Goal: Find specific page/section: Find specific page/section

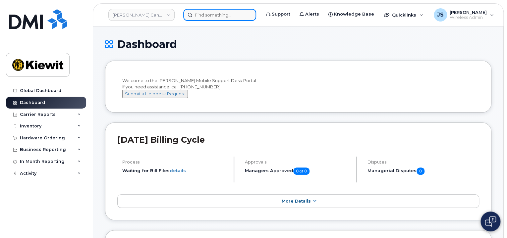
click at [221, 18] on input at bounding box center [219, 15] width 73 height 12
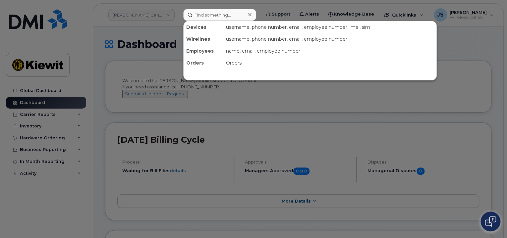
click at [177, 17] on div at bounding box center [253, 119] width 507 height 238
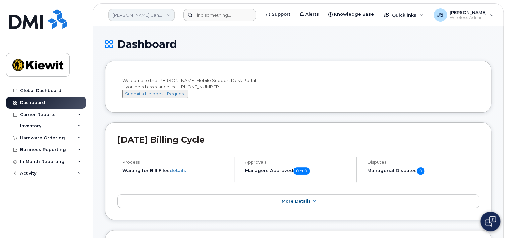
click at [164, 17] on link "[PERSON_NAME] Canada Inc" at bounding box center [141, 15] width 66 height 12
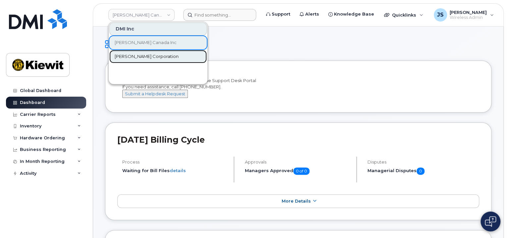
click at [143, 54] on span "[PERSON_NAME] Corporation" at bounding box center [147, 56] width 64 height 7
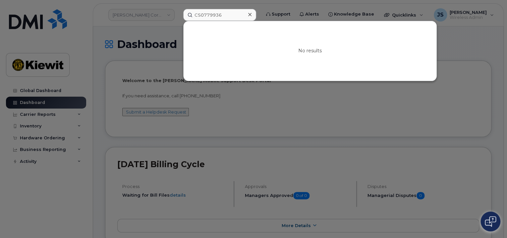
click at [202, 16] on input "CS0779936" at bounding box center [219, 15] width 73 height 12
type input "779936"
drag, startPoint x: 228, startPoint y: 12, endPoint x: 168, endPoint y: 14, distance: 60.1
click at [178, 14] on div "779936 No results" at bounding box center [220, 15] width 84 height 12
